Goal: Task Accomplishment & Management: Use online tool/utility

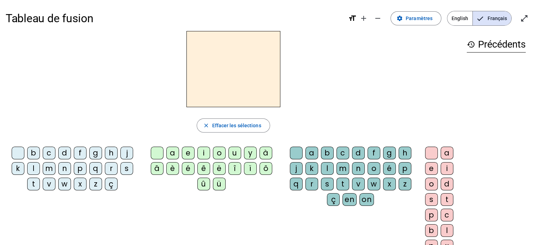
click at [109, 154] on div "h" at bounding box center [111, 153] width 13 height 13
click at [175, 152] on div "a" at bounding box center [172, 153] width 13 height 13
click at [236, 151] on div "u" at bounding box center [234, 153] width 13 height 13
click at [340, 183] on div "t" at bounding box center [342, 184] width 13 height 13
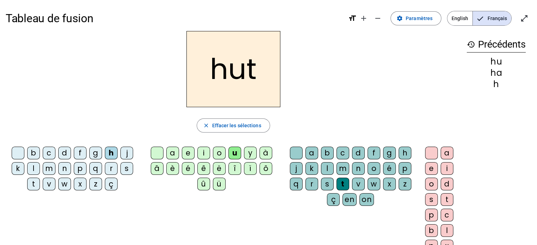
click at [110, 151] on div "h" at bounding box center [111, 153] width 13 height 13
click at [172, 153] on div "a" at bounding box center [172, 153] width 13 height 13
click at [447, 152] on div "a" at bounding box center [447, 153] width 13 height 13
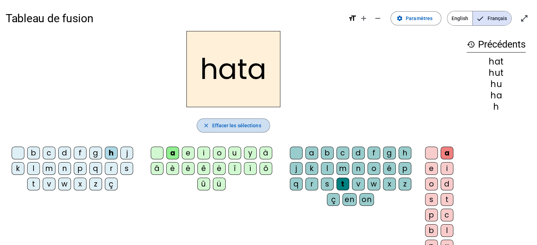
click at [212, 128] on span "Effacer les sélections" at bounding box center [236, 125] width 49 height 8
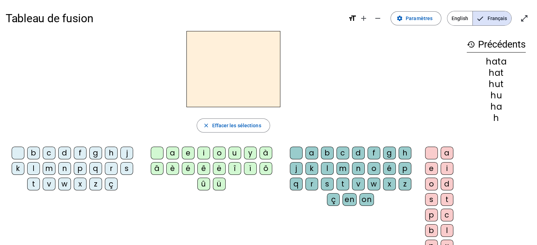
click at [108, 152] on div "h" at bounding box center [111, 153] width 13 height 13
click at [173, 153] on div "a" at bounding box center [172, 153] width 13 height 13
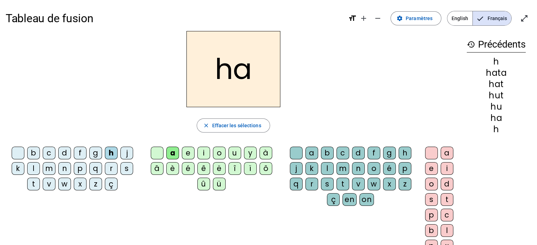
click at [232, 154] on div "u" at bounding box center [234, 153] width 13 height 13
click at [176, 156] on div "a" at bounding box center [172, 153] width 13 height 13
click at [159, 153] on div at bounding box center [157, 153] width 13 height 13
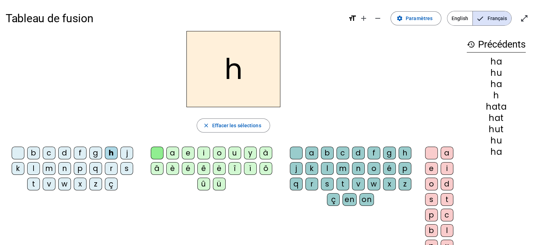
click at [176, 154] on div "a" at bounding box center [172, 153] width 13 height 13
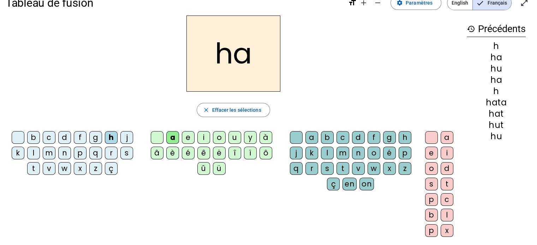
scroll to position [16, 0]
click at [300, 137] on div at bounding box center [296, 137] width 13 height 13
click at [297, 138] on div at bounding box center [296, 137] width 13 height 13
click at [231, 112] on span "Effacer les sélections" at bounding box center [236, 110] width 49 height 8
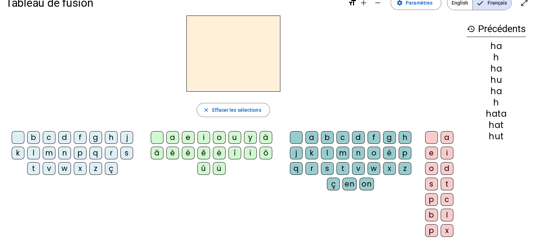
click at [112, 138] on div "h" at bounding box center [111, 137] width 13 height 13
click at [444, 139] on div "a" at bounding box center [447, 137] width 13 height 13
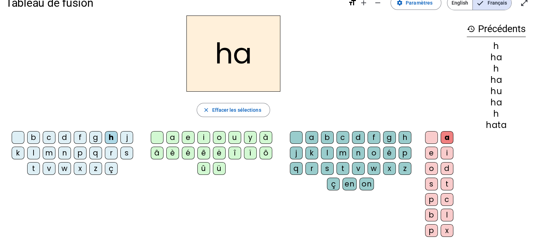
click at [233, 141] on div "u" at bounding box center [234, 137] width 13 height 13
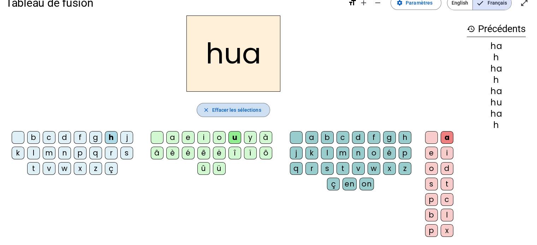
click at [216, 109] on span "Effacer les sélections" at bounding box center [236, 110] width 49 height 8
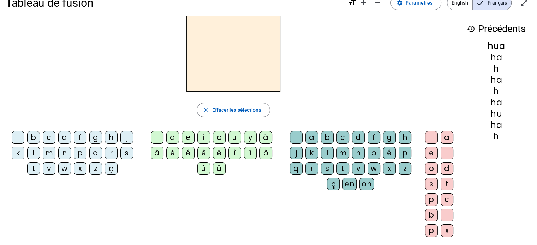
click at [110, 139] on div "h" at bounding box center [111, 137] width 13 height 13
click at [173, 136] on div "a" at bounding box center [172, 137] width 13 height 13
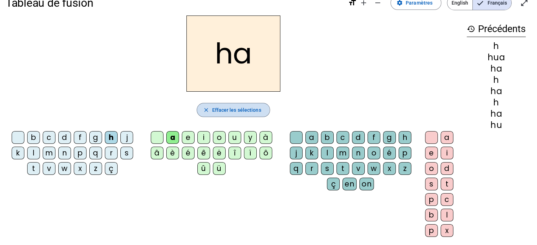
click at [204, 113] on mat-icon "close" at bounding box center [206, 110] width 6 height 6
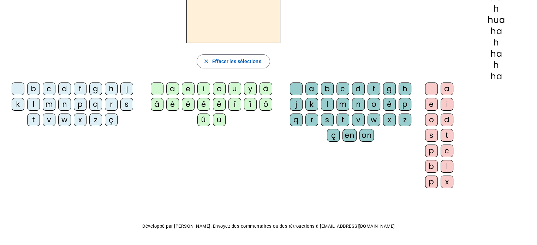
scroll to position [0, 0]
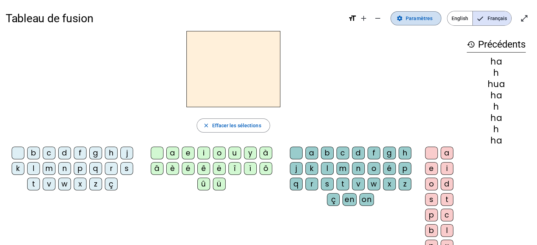
click at [420, 22] on span "Paramètres" at bounding box center [419, 18] width 27 height 8
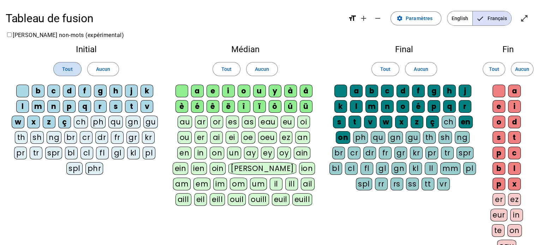
click at [73, 70] on span at bounding box center [67, 69] width 27 height 17
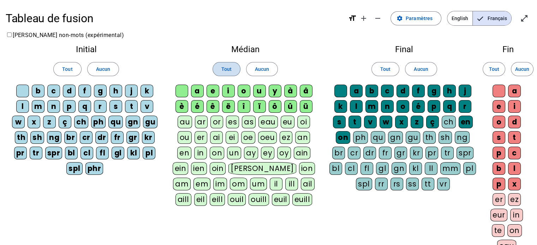
click at [222, 67] on span "Tout" at bounding box center [226, 69] width 10 height 8
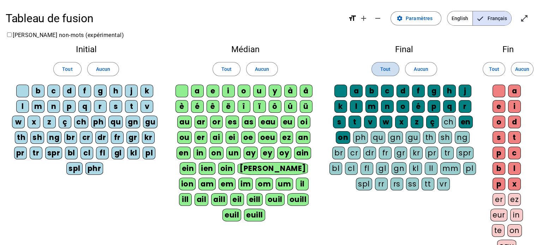
click at [387, 74] on span at bounding box center [385, 69] width 27 height 17
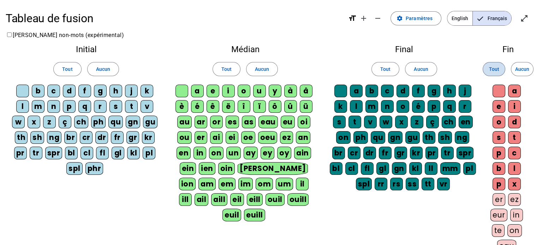
click at [496, 67] on span "Tout" at bounding box center [494, 69] width 10 height 8
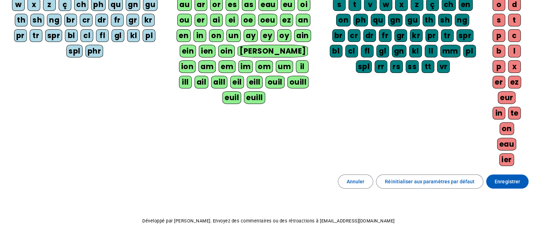
scroll to position [119, 0]
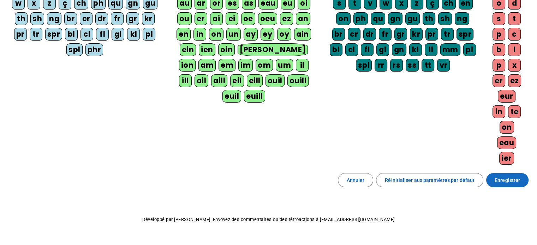
click at [511, 180] on span "Enregistrer" at bounding box center [507, 180] width 25 height 8
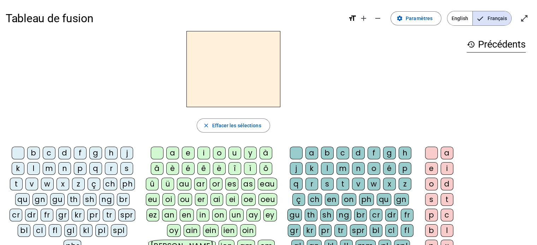
click at [110, 154] on div "h" at bounding box center [111, 153] width 13 height 13
click at [184, 184] on div "au" at bounding box center [184, 184] width 14 height 13
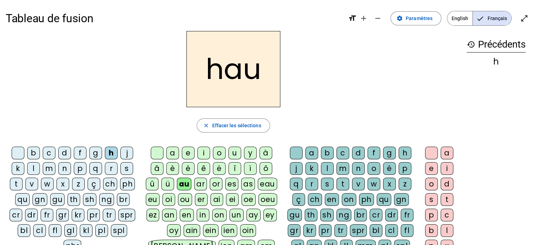
click at [340, 183] on div "t" at bounding box center [342, 184] width 13 height 13
click at [125, 169] on div "s" at bounding box center [126, 168] width 13 height 13
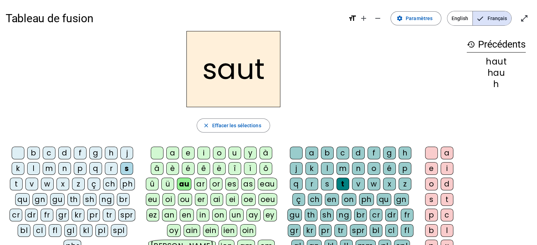
click at [78, 154] on div "f" at bounding box center [80, 153] width 13 height 13
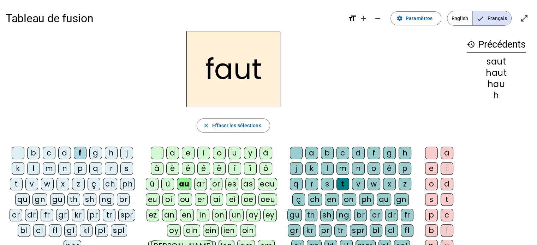
click at [429, 168] on div "e" at bounding box center [431, 168] width 13 height 13
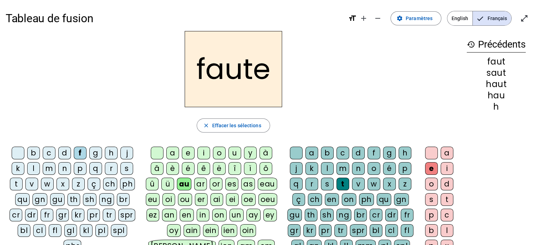
click at [125, 171] on div "s" at bounding box center [126, 168] width 13 height 13
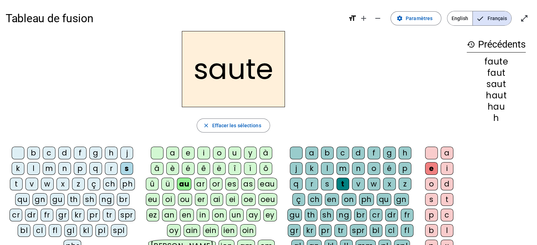
click at [110, 155] on div "h" at bounding box center [111, 153] width 13 height 13
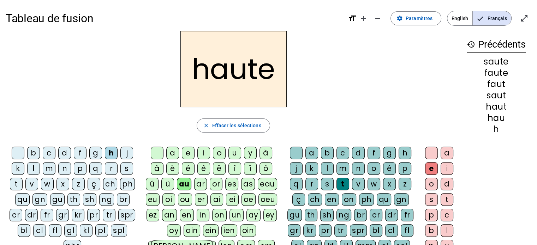
click at [357, 168] on div "n" at bounding box center [358, 168] width 13 height 13
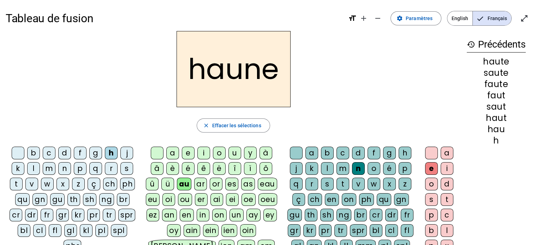
click at [80, 151] on div "f" at bounding box center [80, 153] width 13 height 13
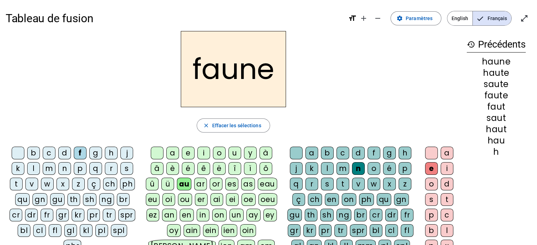
click at [205, 151] on div "i" at bounding box center [203, 153] width 13 height 13
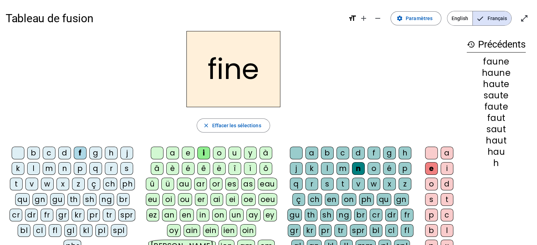
click at [328, 168] on div "l" at bounding box center [327, 168] width 13 height 13
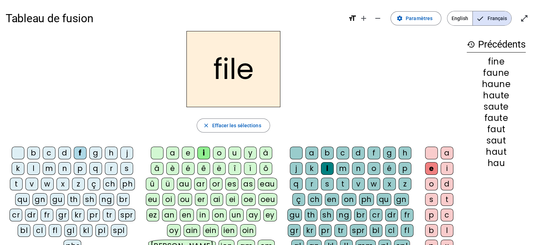
click at [36, 154] on div "b" at bounding box center [33, 153] width 13 height 13
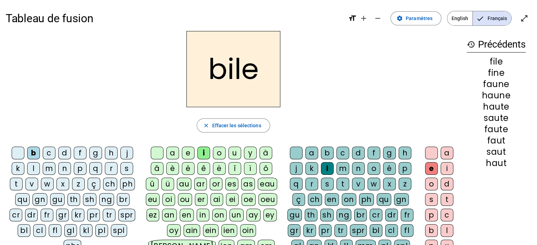
click at [329, 184] on div "s" at bounding box center [327, 184] width 13 height 13
